Goal: Task Accomplishment & Management: Manage account settings

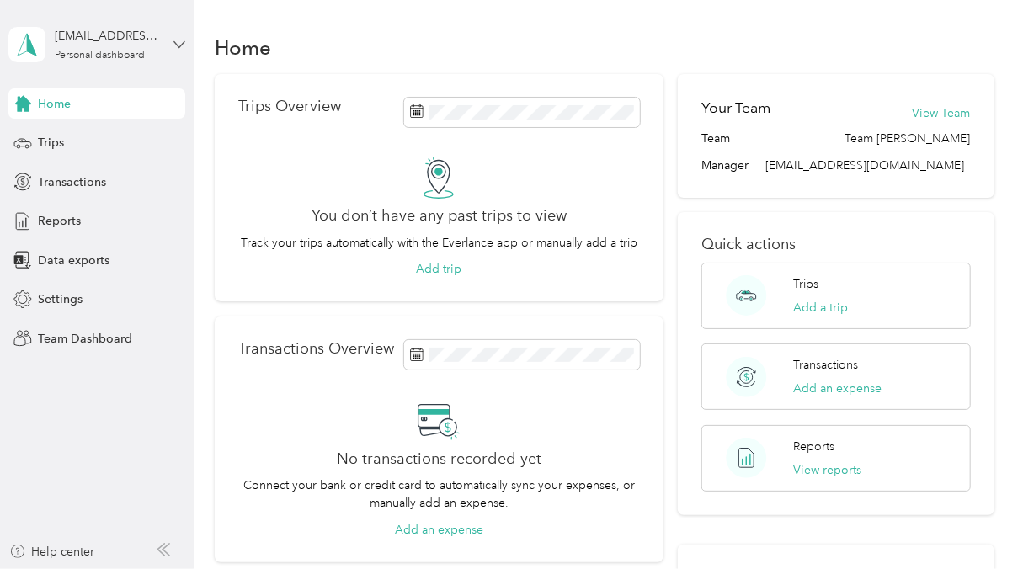
click at [184, 40] on icon at bounding box center [179, 45] width 12 height 12
click at [112, 134] on div "Team dashboard" at bounding box center [69, 129] width 90 height 18
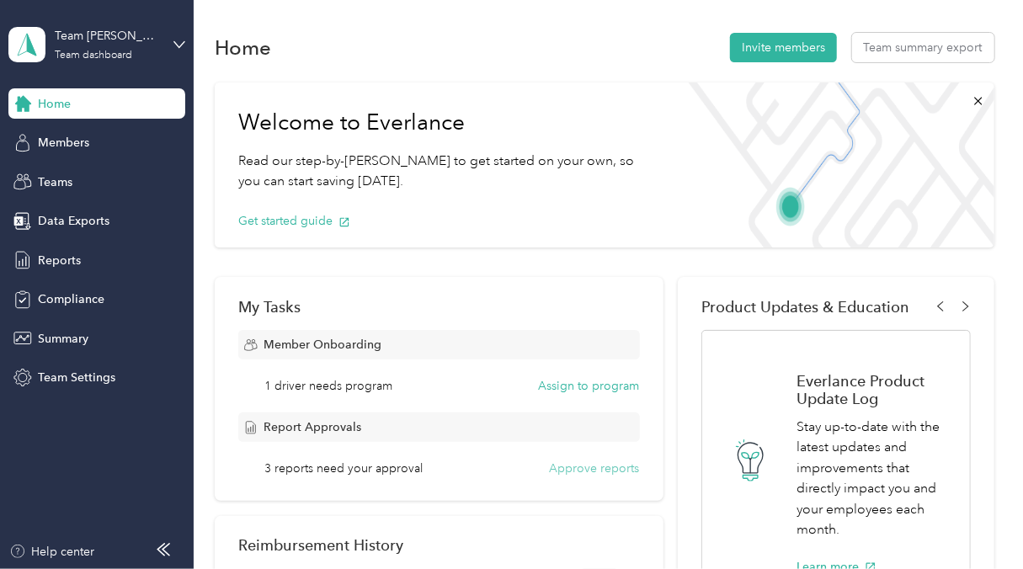
click at [584, 472] on button "Approve reports" at bounding box center [595, 469] width 90 height 18
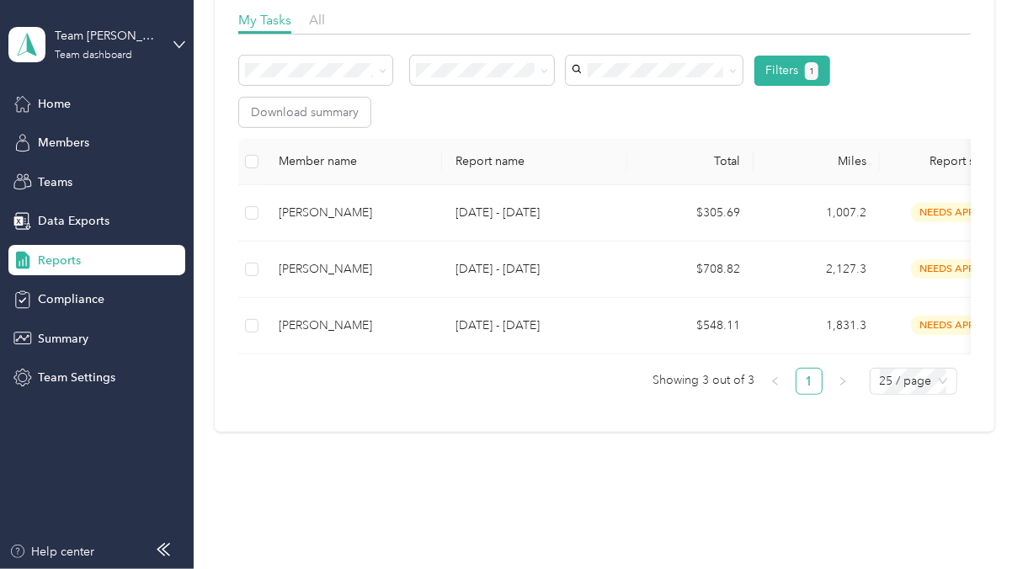
scroll to position [261, 0]
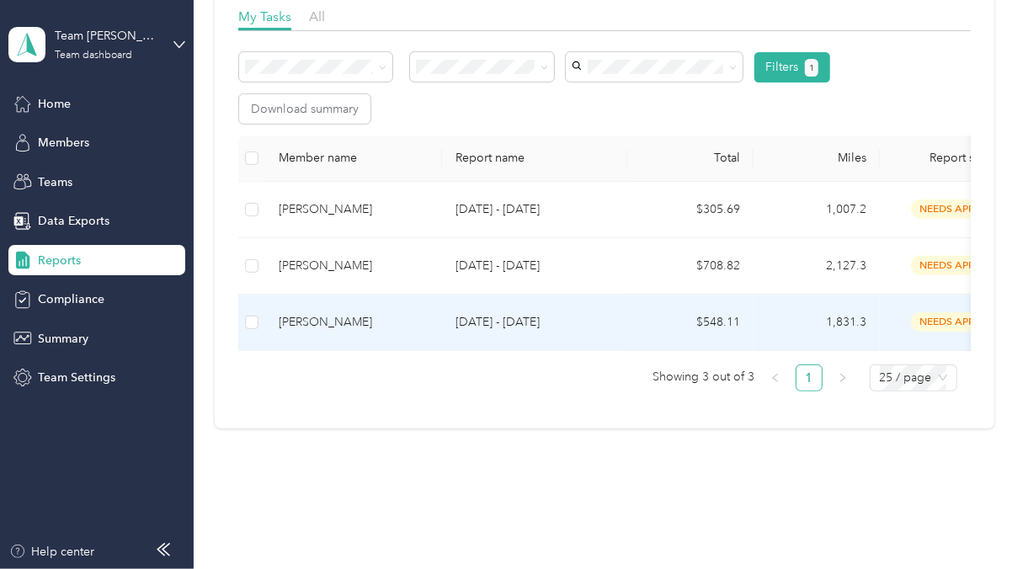
click at [341, 320] on div "[PERSON_NAME]" at bounding box center [354, 322] width 150 height 19
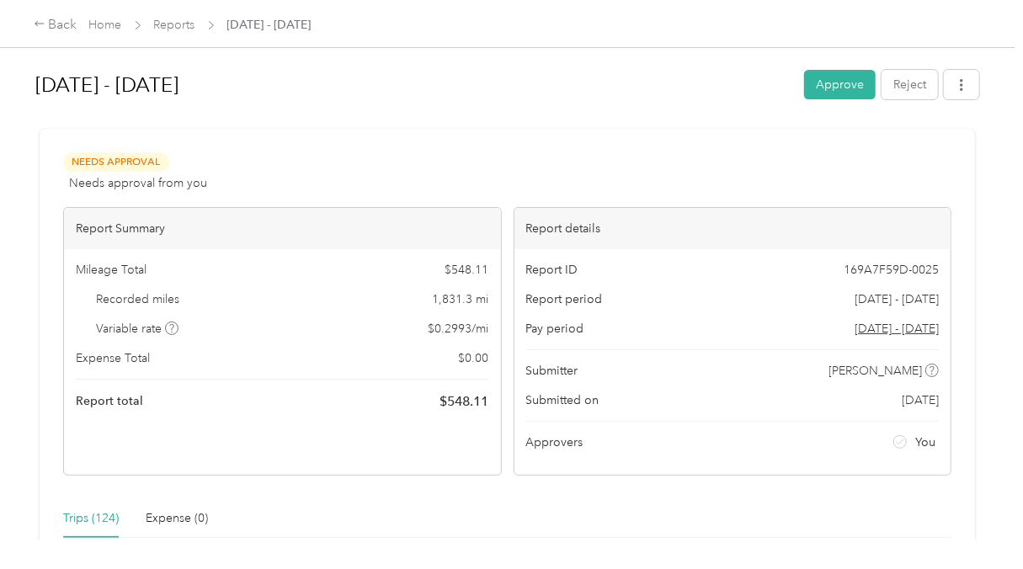
click at [86, 520] on div "Trips (124)" at bounding box center [91, 518] width 56 height 19
click at [75, 520] on div "Trips (124)" at bounding box center [91, 518] width 56 height 19
drag, startPoint x: 75, startPoint y: 520, endPoint x: 67, endPoint y: 519, distance: 8.6
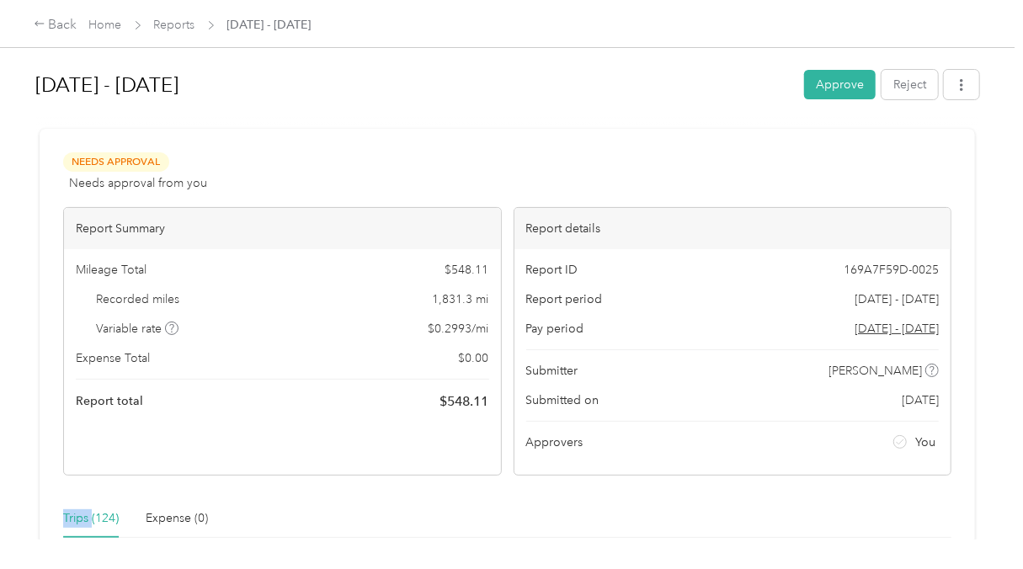
click at [67, 519] on div "Trips (124)" at bounding box center [91, 518] width 56 height 19
click at [281, 519] on div "Trips (124) Expense (0)" at bounding box center [507, 518] width 888 height 39
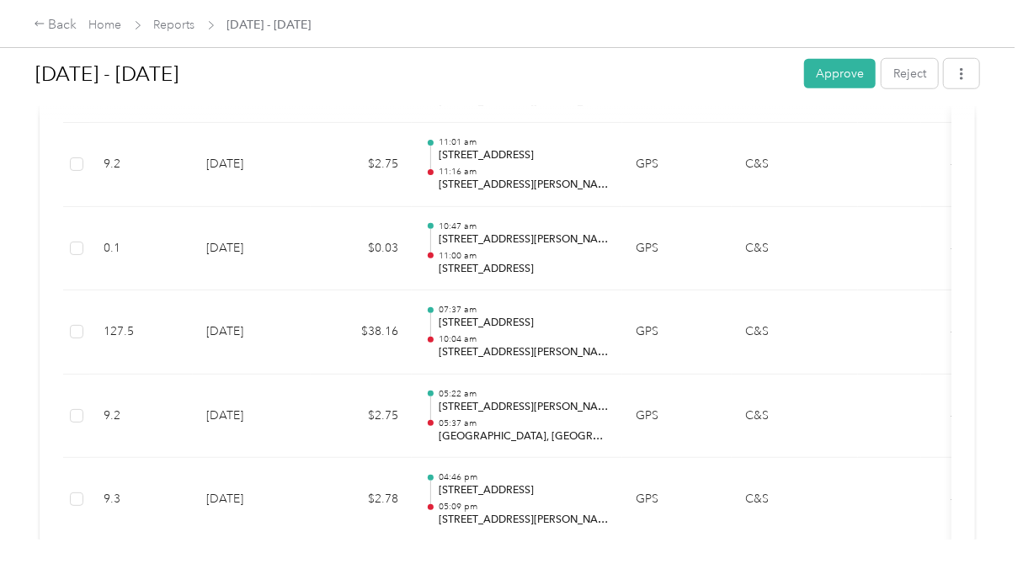
scroll to position [1457, 0]
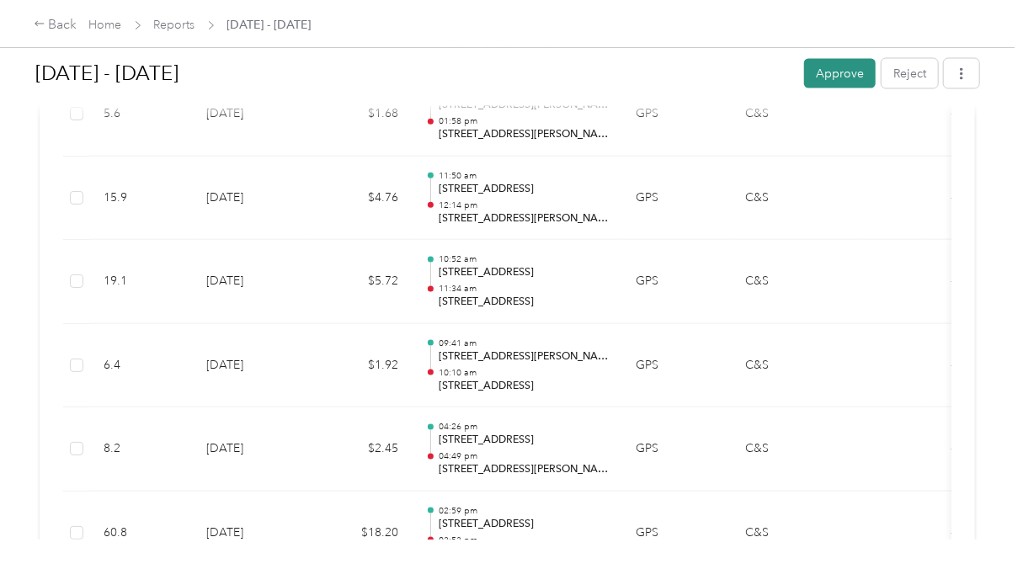
click at [846, 80] on button "Approve" at bounding box center [840, 73] width 72 height 29
click at [38, 19] on icon at bounding box center [40, 24] width 12 height 12
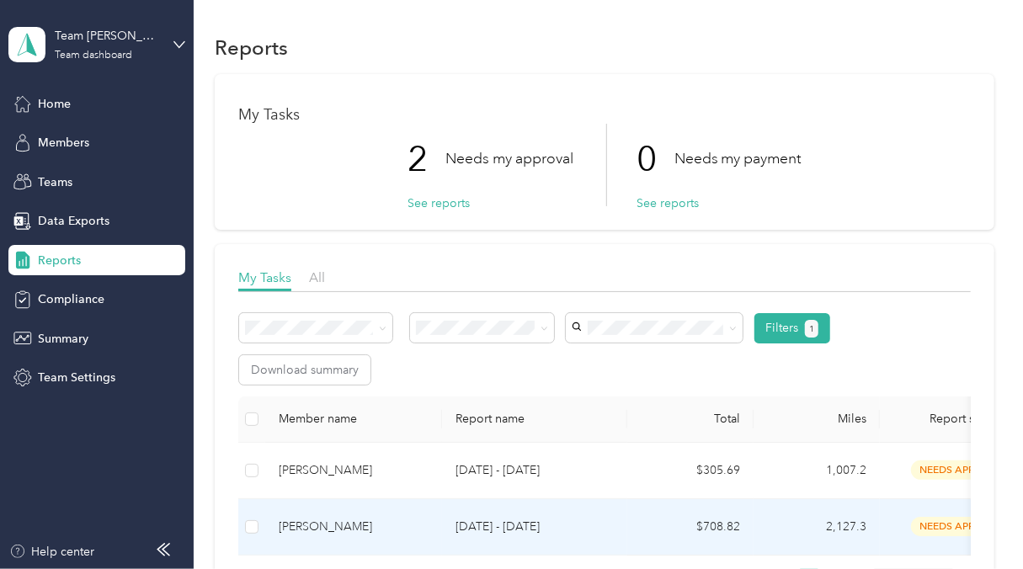
click at [326, 525] on div "[PERSON_NAME]" at bounding box center [354, 527] width 150 height 19
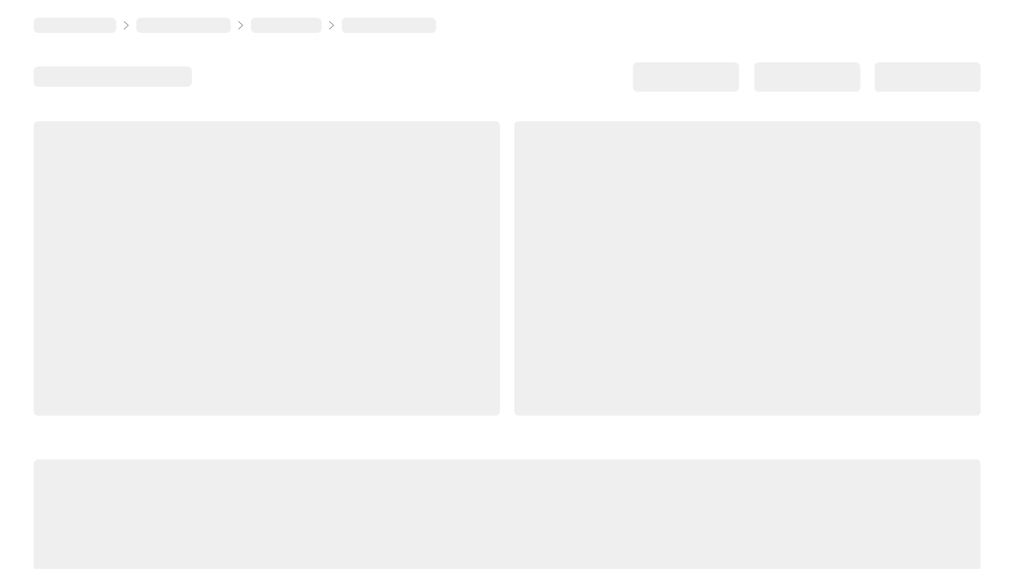
click at [326, 525] on div at bounding box center [507, 573] width 947 height 227
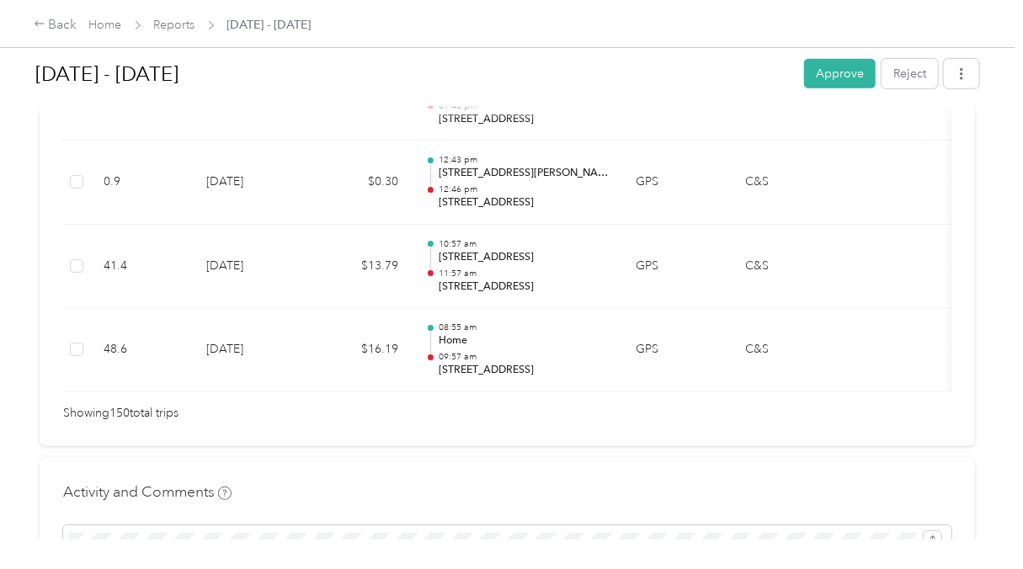
scroll to position [12800, 0]
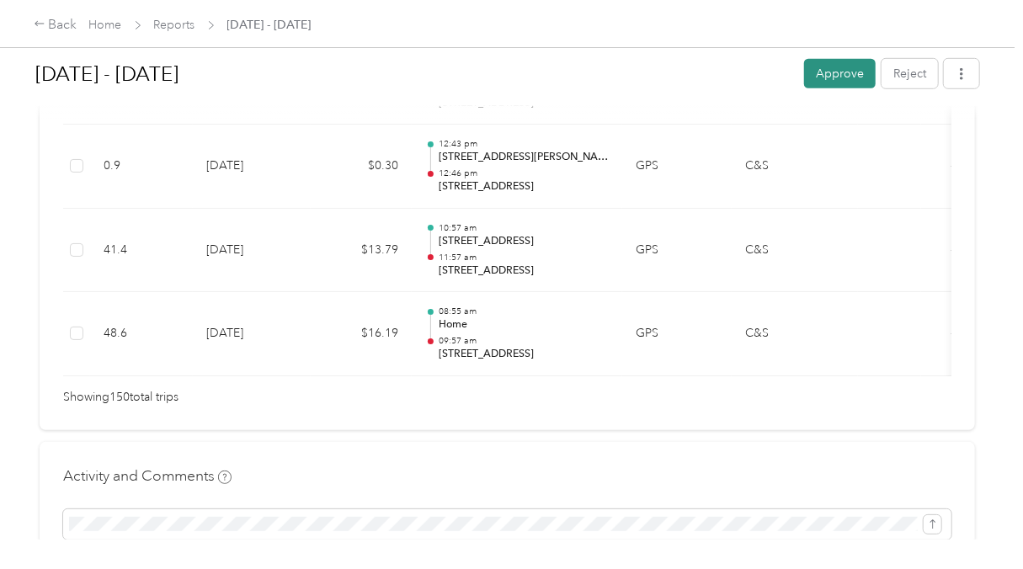
click at [829, 73] on button "Approve" at bounding box center [840, 73] width 72 height 29
click at [64, 27] on div "Back" at bounding box center [56, 25] width 44 height 20
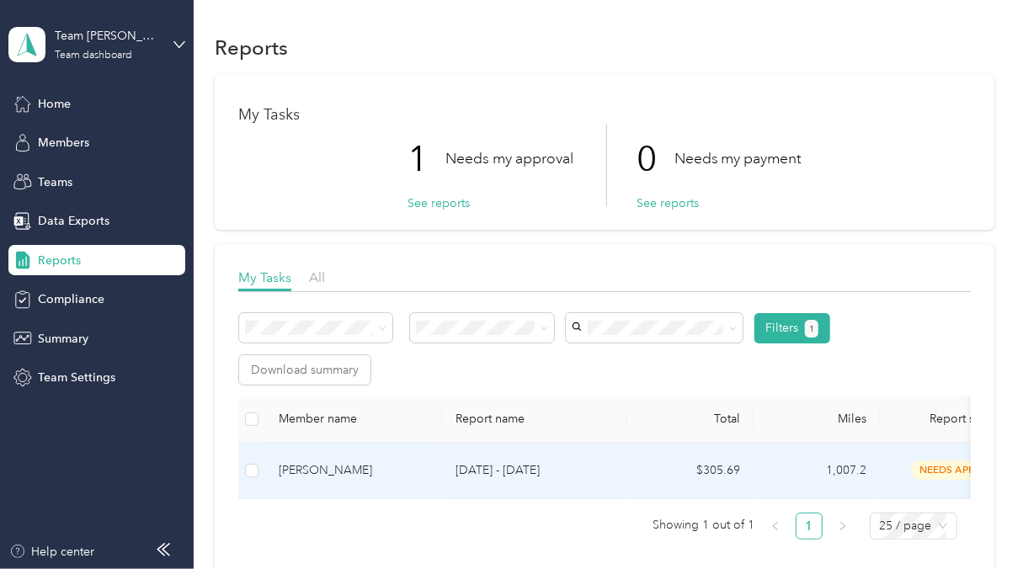
click at [331, 470] on div "[PERSON_NAME]" at bounding box center [354, 470] width 150 height 19
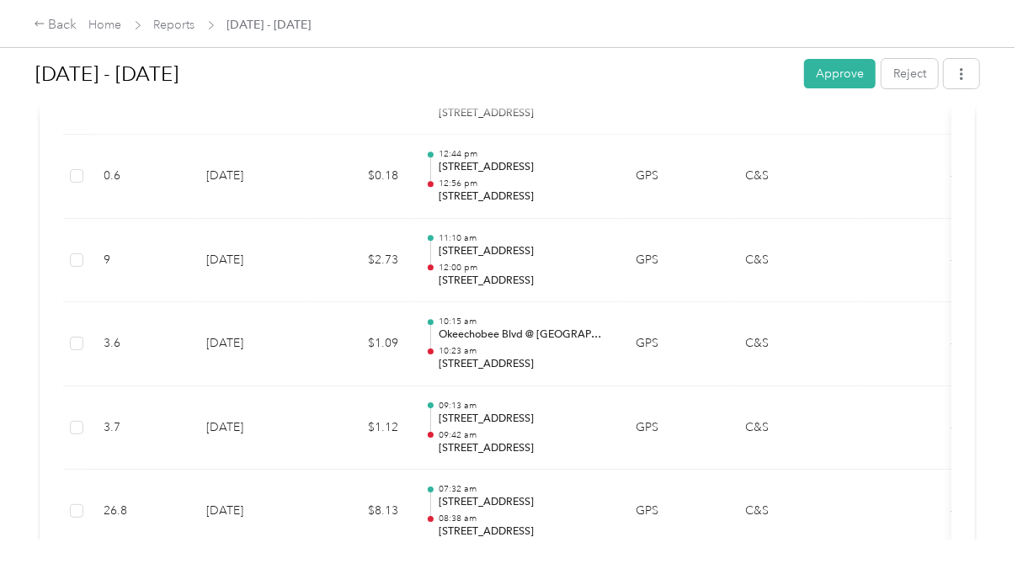
scroll to position [2846, 0]
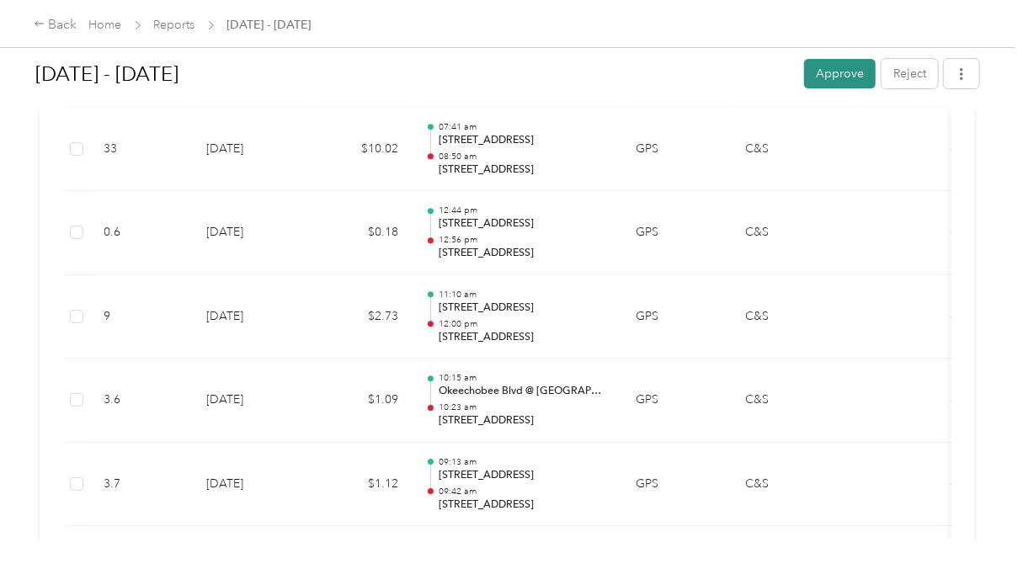
click at [842, 69] on button "Approve" at bounding box center [840, 73] width 72 height 29
click at [49, 24] on div "Back" at bounding box center [56, 25] width 44 height 20
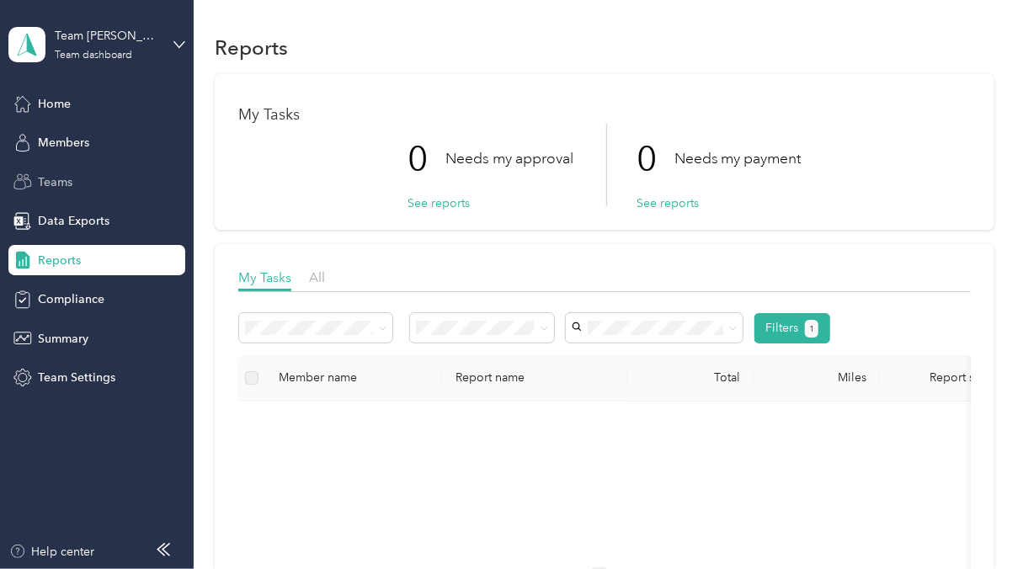
click at [59, 179] on span "Teams" at bounding box center [55, 182] width 35 height 18
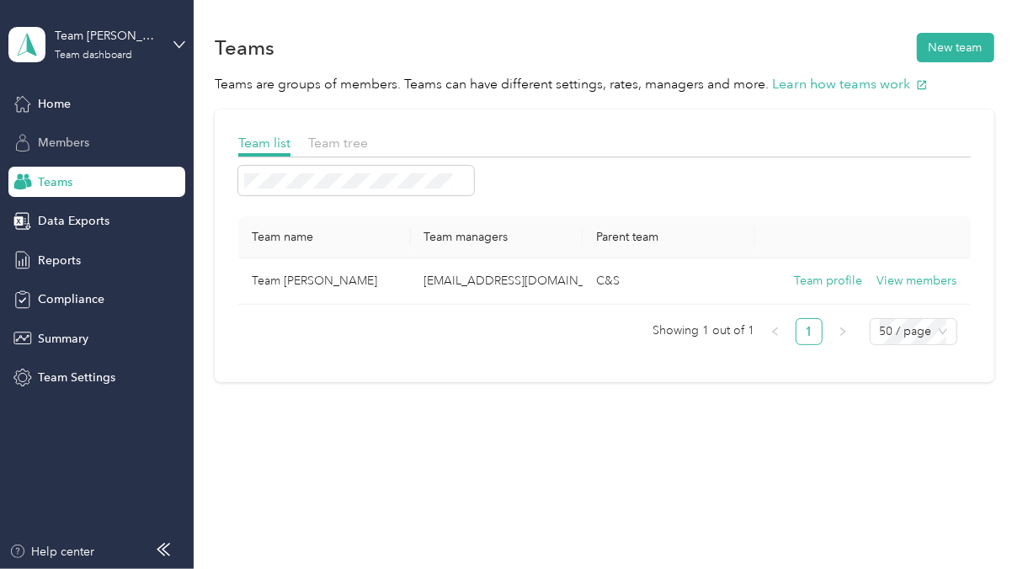
click at [67, 141] on span "Members" at bounding box center [63, 143] width 51 height 18
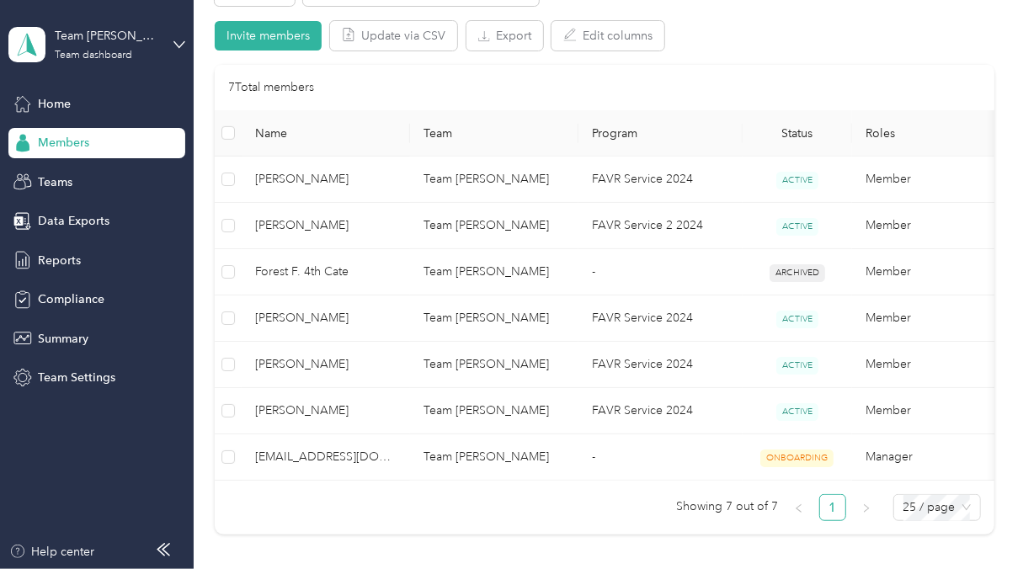
scroll to position [339, 0]
